Goal: Information Seeking & Learning: Learn about a topic

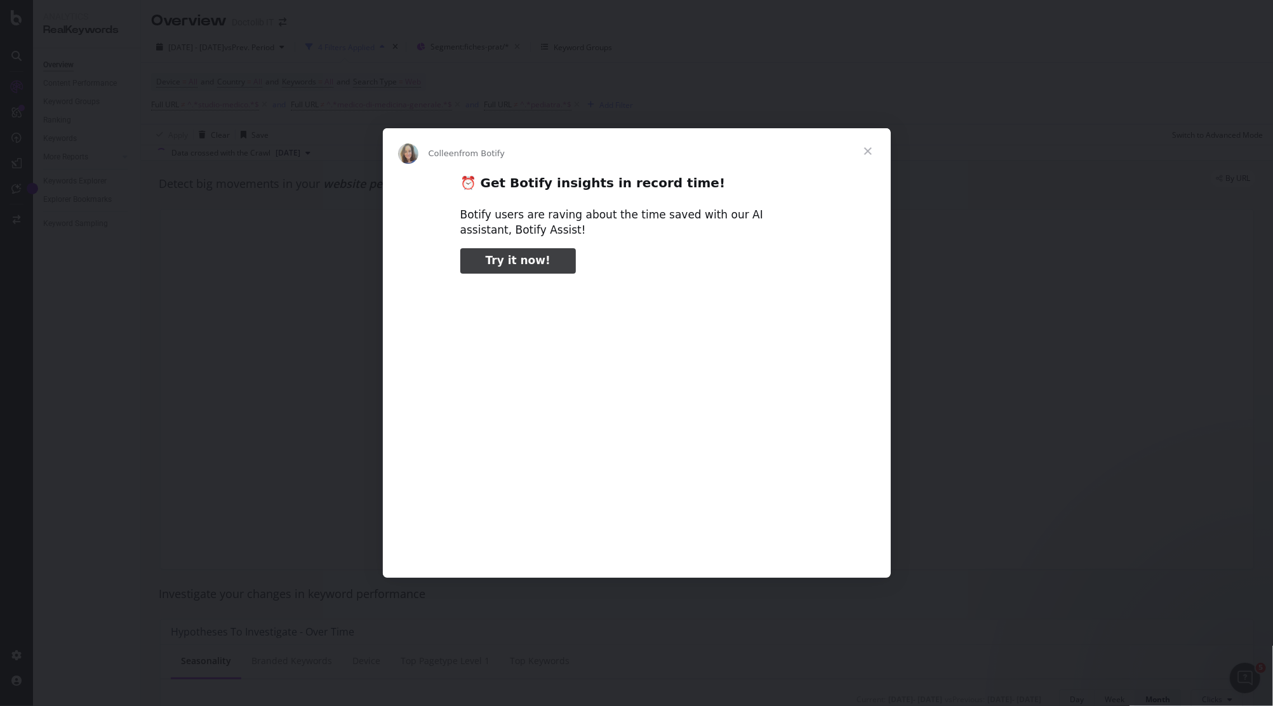
type input "208771"
click at [709, 69] on div "Intercom messenger" at bounding box center [636, 353] width 1273 height 706
